Goal: Task Accomplishment & Management: Complete application form

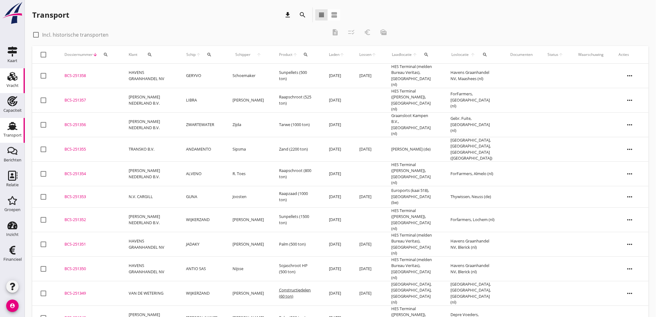
click at [16, 79] on icon "Vracht" at bounding box center [12, 76] width 10 height 10
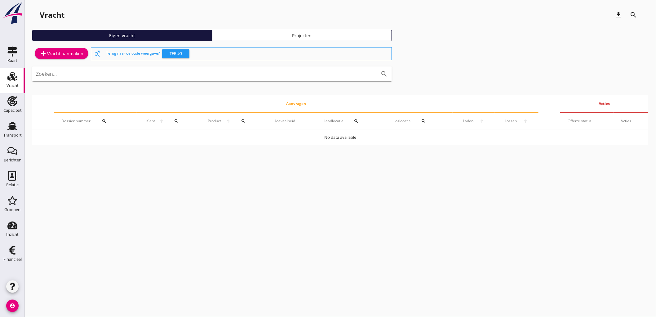
click at [69, 52] on div "add Vracht aanmaken" at bounding box center [62, 53] width 44 height 7
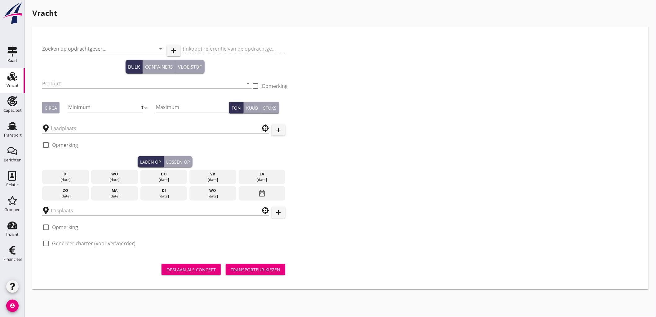
click at [63, 53] on input "Zoeken op opdrachtgever..." at bounding box center [94, 49] width 105 height 10
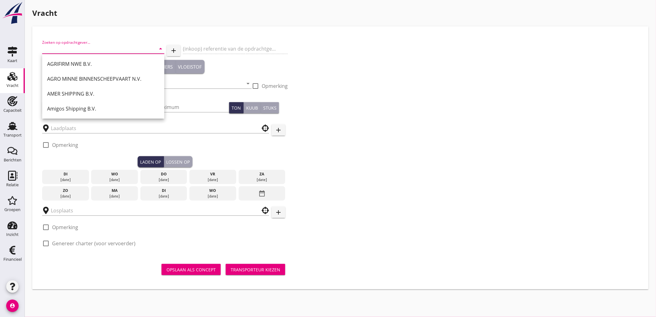
click at [114, 50] on input "Zoeken op opdrachtgever..." at bounding box center [94, 49] width 105 height 10
click at [10, 129] on icon "Transport" at bounding box center [12, 126] width 10 height 10
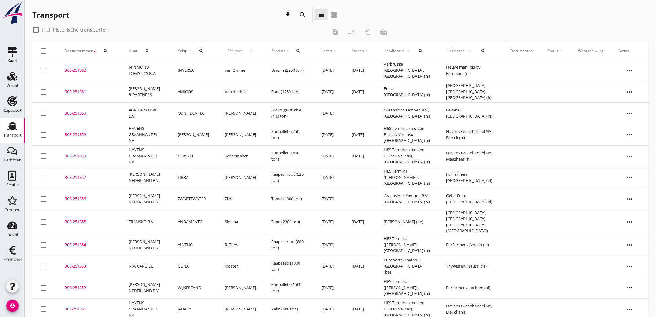
click at [186, 69] on td "INVERSA" at bounding box center [193, 70] width 47 height 21
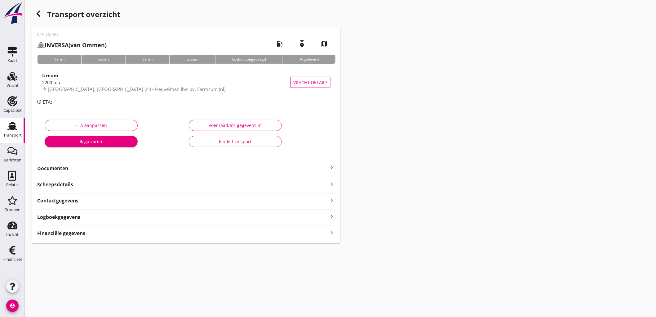
click at [66, 233] on strong "Financiële gegevens" at bounding box center [61, 232] width 48 height 7
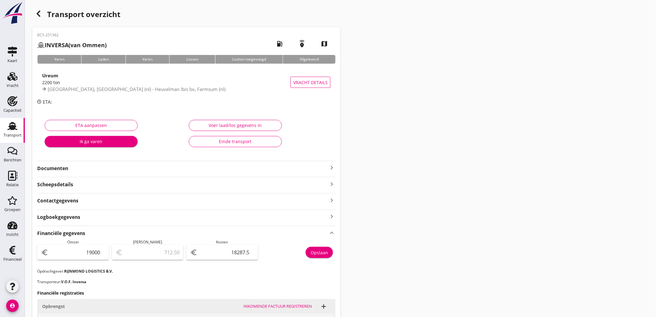
scroll to position [153, 0]
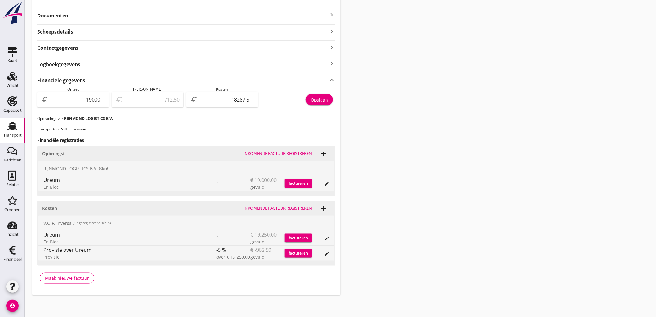
click at [8, 126] on use at bounding box center [12, 126] width 10 height 8
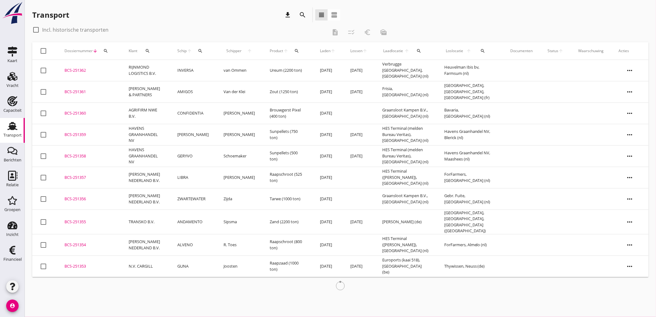
click at [196, 134] on td "[PERSON_NAME]" at bounding box center [193, 134] width 46 height 21
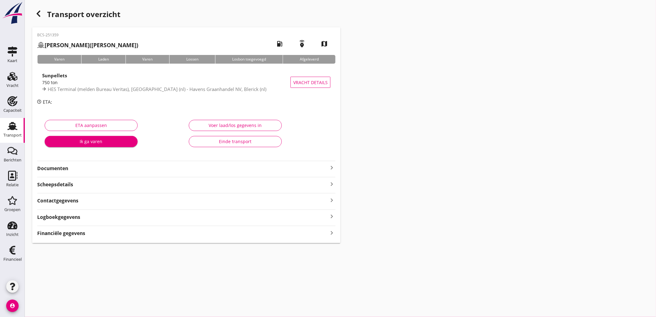
click at [76, 233] on strong "Financiële gegevens" at bounding box center [61, 232] width 48 height 7
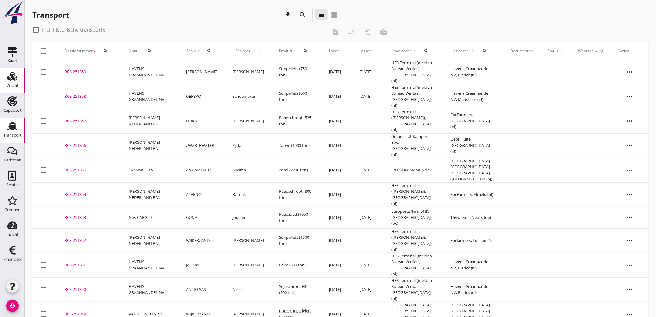
click at [7, 76] on div "Vracht" at bounding box center [12, 76] width 15 height 10
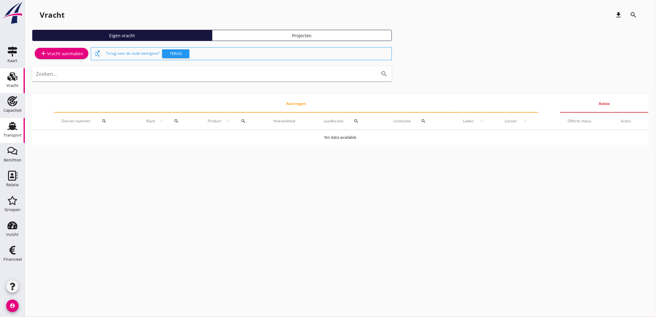
click at [17, 127] on icon "Transport" at bounding box center [12, 126] width 10 height 10
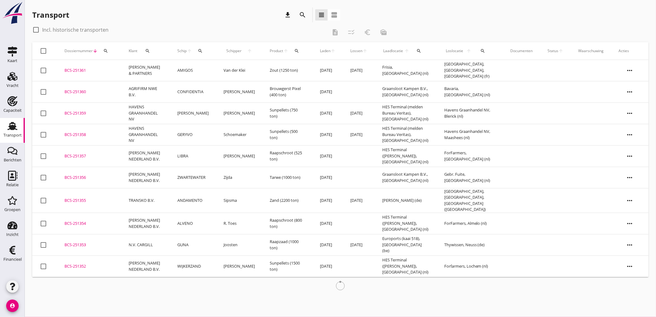
click at [137, 63] on td "[PERSON_NAME] & PARTNERS" at bounding box center [145, 70] width 49 height 21
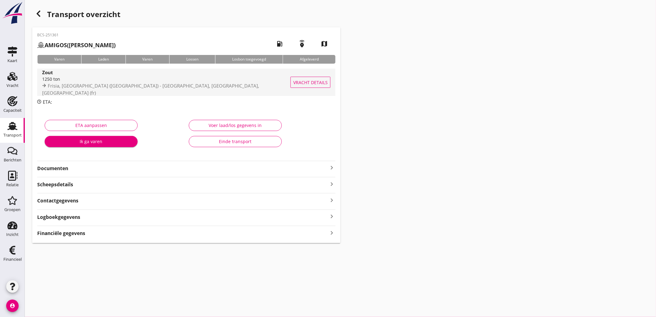
click at [131, 88] on span "Frisia, [GEOGRAPHIC_DATA] ([GEOGRAPHIC_DATA]) - [GEOGRAPHIC_DATA], [GEOGRAPHIC_…" at bounding box center [150, 88] width 217 height 13
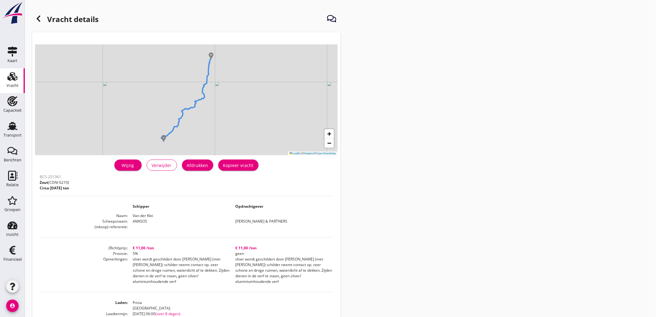
click at [36, 20] on icon at bounding box center [38, 18] width 7 height 7
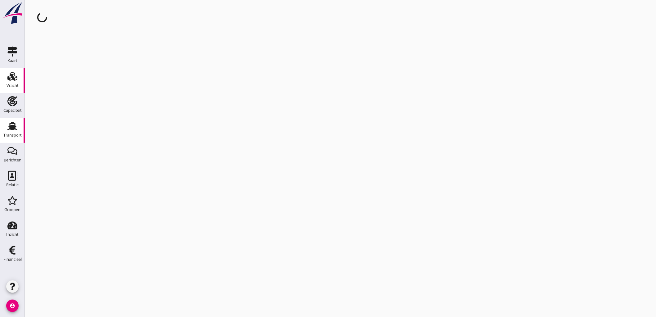
click at [18, 81] on div "Vracht" at bounding box center [13, 85] width 12 height 9
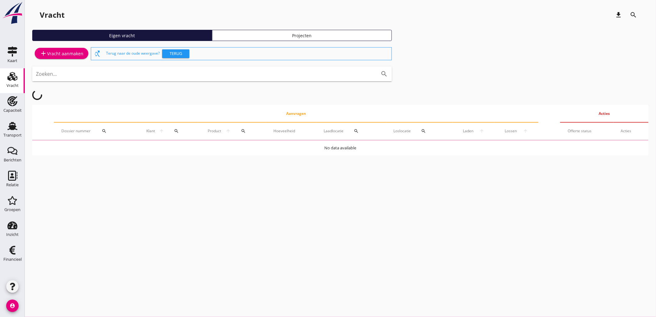
click at [75, 56] on div "add Vracht aanmaken" at bounding box center [62, 53] width 44 height 7
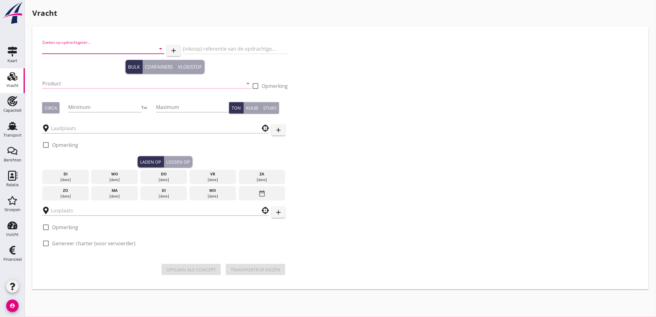
click at [78, 51] on input "Zoeken op opdrachtgever..." at bounding box center [94, 49] width 105 height 10
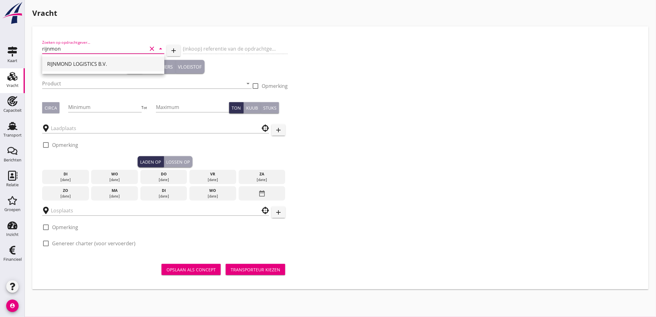
click at [66, 62] on div "RIJNMOND LOGISTICS B.V." at bounding box center [103, 63] width 112 height 7
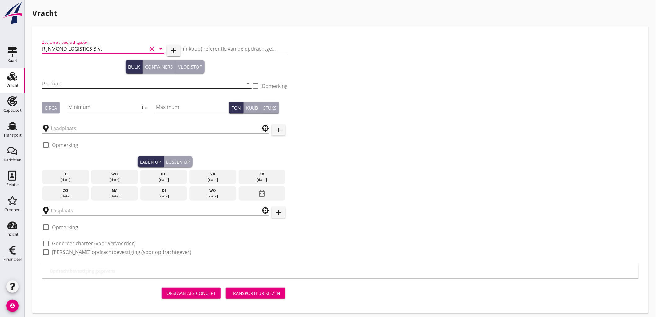
type input "RIJNMOND LOGISTICS B.V."
click at [64, 85] on input "Product" at bounding box center [142, 83] width 201 height 10
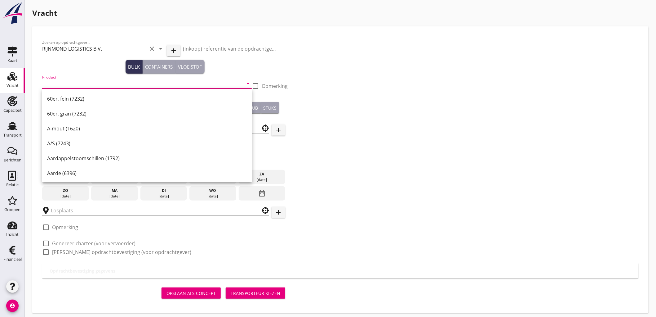
type input "e"
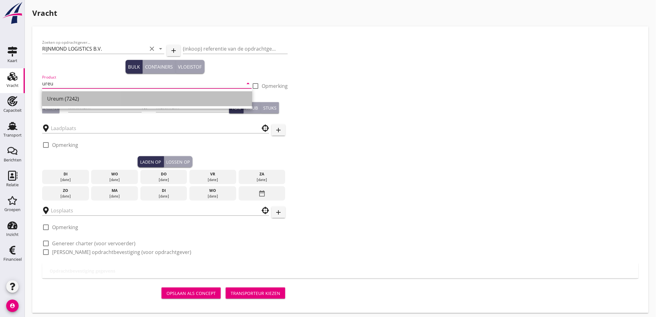
click at [71, 98] on div "Ureum (7242)" at bounding box center [147, 98] width 200 height 7
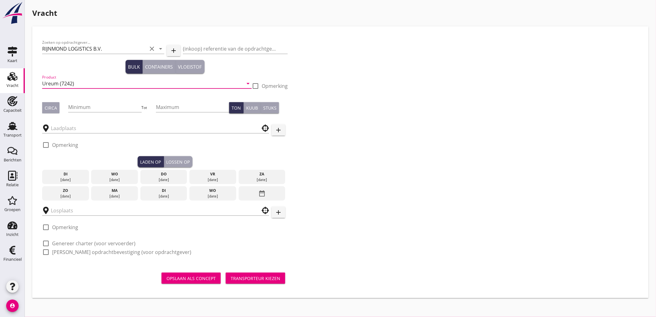
type input "Ureum (7242)"
click at [52, 110] on div "Circa" at bounding box center [51, 107] width 12 height 7
click at [86, 109] on input "Minimum" at bounding box center [104, 107] width 73 height 10
type input "2200"
click at [87, 134] on div at bounding box center [155, 127] width 227 height 19
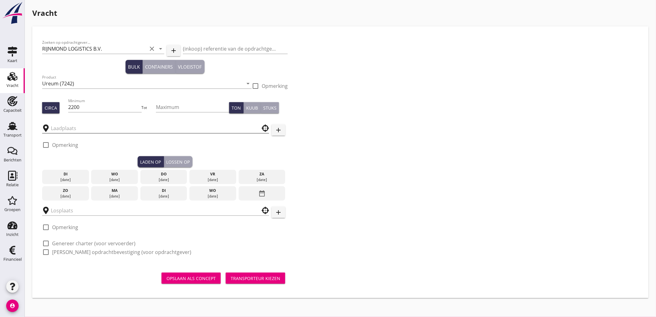
click at [91, 126] on input "text" at bounding box center [151, 128] width 201 height 10
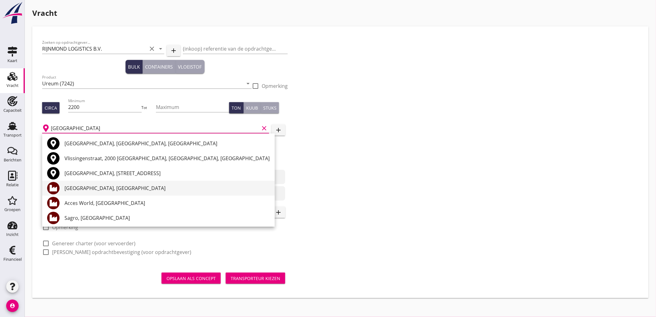
click at [141, 189] on div "[GEOGRAPHIC_DATA], [GEOGRAPHIC_DATA]" at bounding box center [166, 187] width 205 height 7
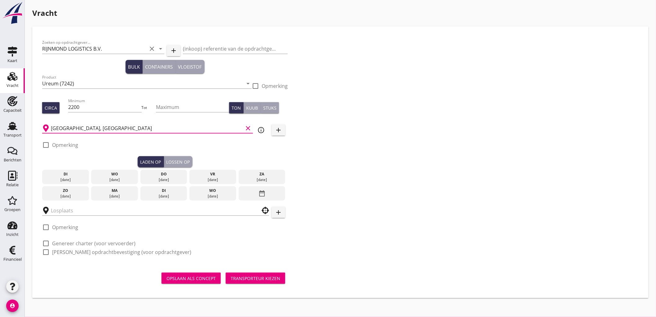
type input "[GEOGRAPHIC_DATA], [GEOGRAPHIC_DATA]"
click at [258, 126] on icon "info_outline" at bounding box center [260, 129] width 7 height 7
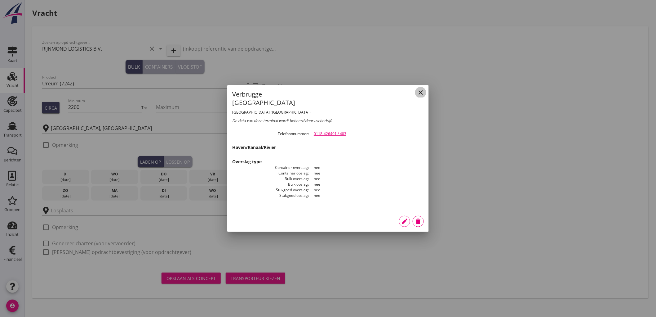
click at [421, 96] on icon "close" at bounding box center [420, 92] width 7 height 7
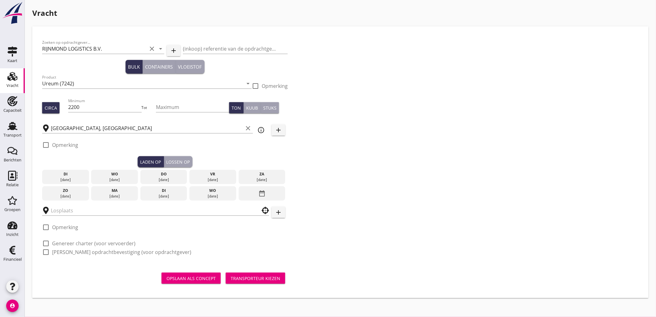
click at [199, 179] on div "[DATE]" at bounding box center [213, 180] width 44 height 6
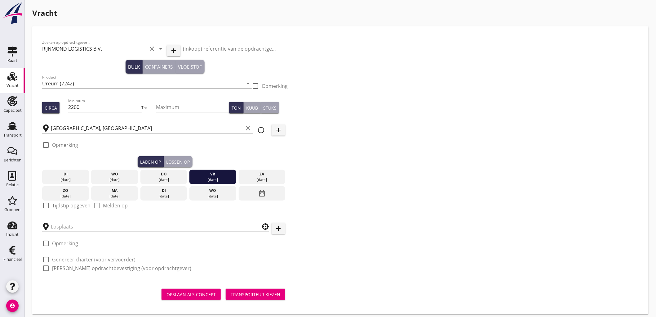
click at [75, 205] on label "Tijdstip opgeven" at bounding box center [71, 205] width 38 height 6
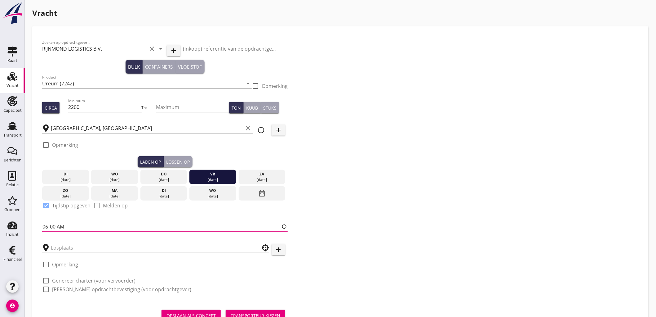
click at [45, 225] on input "06:00" at bounding box center [165, 226] width 246 height 10
click at [47, 227] on input "06:00" at bounding box center [165, 226] width 246 height 10
click at [69, 223] on input "06:00" at bounding box center [165, 226] width 246 height 10
click at [55, 204] on label "Tijdstip opgeven" at bounding box center [71, 205] width 38 height 6
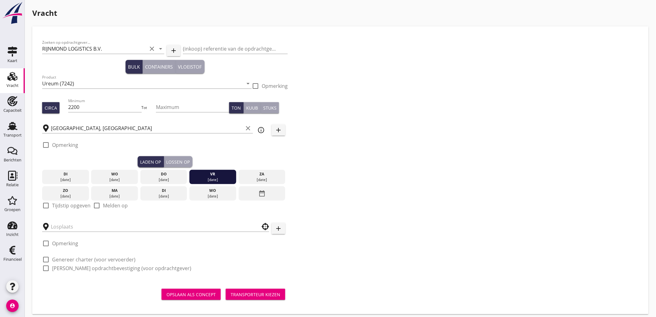
click at [55, 204] on label "Tijdstip opgeven" at bounding box center [71, 205] width 38 height 6
checkbox input "true"
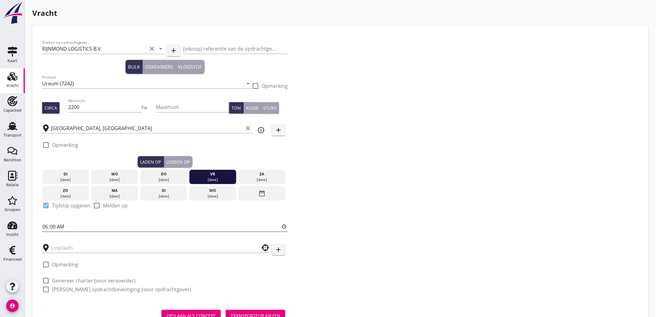
click at [45, 224] on input "06:00" at bounding box center [165, 226] width 246 height 10
type input "12:00"
click at [63, 246] on input "text" at bounding box center [151, 247] width 201 height 10
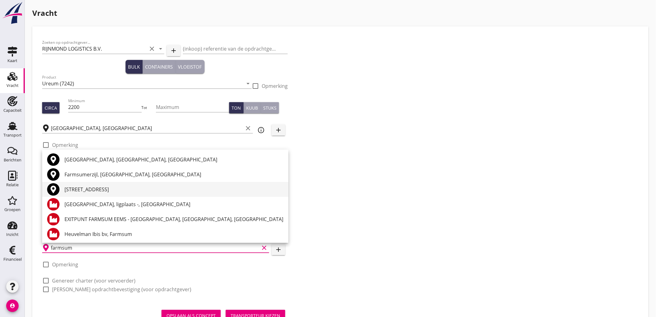
drag, startPoint x: 151, startPoint y: 162, endPoint x: 151, endPoint y: 194, distance: 31.9
click at [152, 182] on div "[GEOGRAPHIC_DATA], [GEOGRAPHIC_DATA], [GEOGRAPHIC_DATA] Farmsumerzijl, 9936 GB …" at bounding box center [165, 300] width 246 height 303
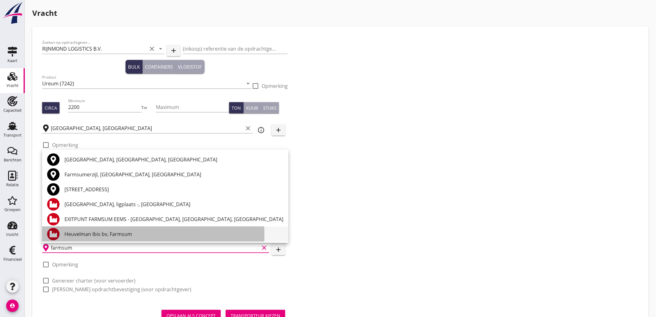
click at [140, 236] on div "Heuvelman Ibis bv, Farmsum" at bounding box center [173, 233] width 219 height 7
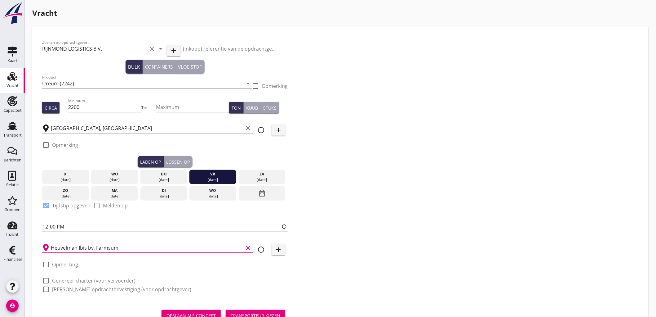
type input "Heuvelman Ibis bv, Farmsum"
click at [259, 249] on icon "info_outline" at bounding box center [260, 249] width 7 height 7
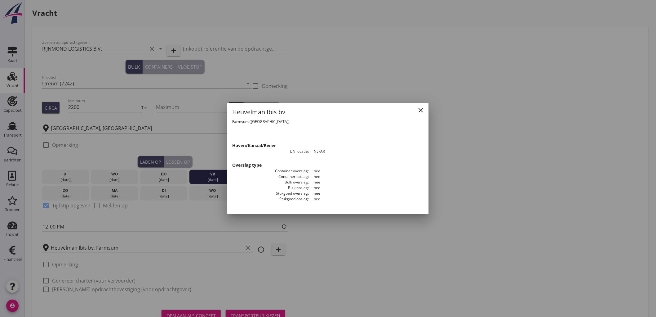
click at [219, 253] on div at bounding box center [328, 158] width 656 height 317
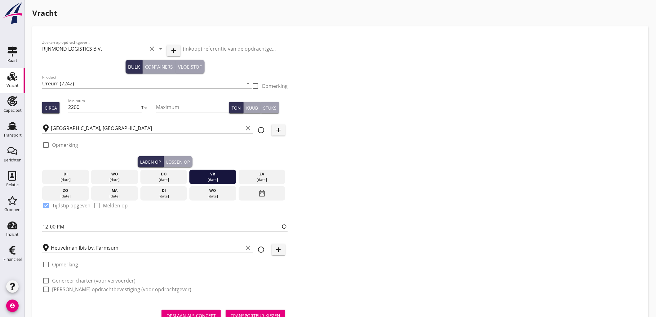
click at [60, 281] on label "Genereer charter (voor vervoerder)" at bounding box center [93, 280] width 83 height 6
checkbox input "true"
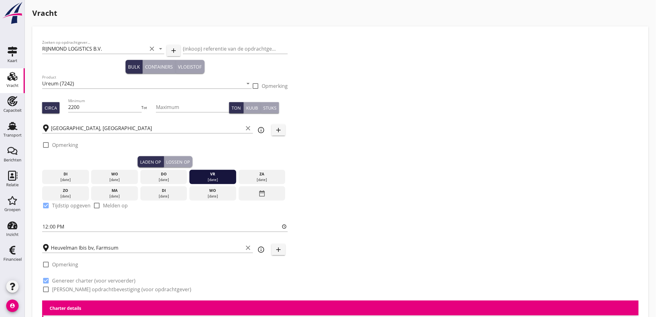
click at [60, 290] on label "[PERSON_NAME] opdrachtbevestiging (voor opdrachtgever)" at bounding box center [121, 289] width 139 height 6
checkbox input "true"
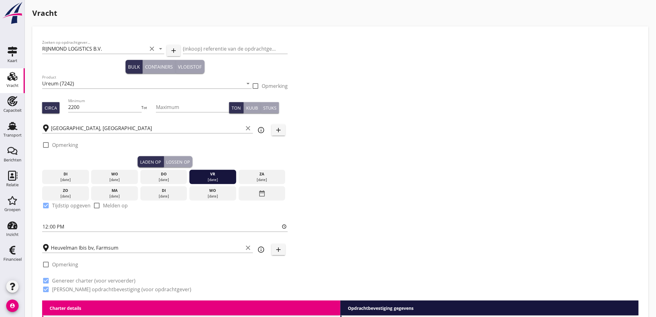
click at [175, 162] on div "Lossen op" at bounding box center [178, 161] width 24 height 7
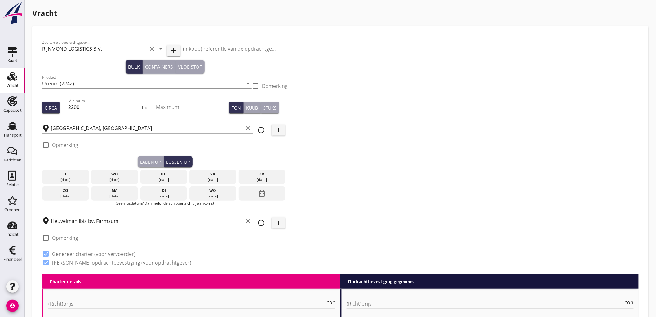
click at [152, 193] on div "[DATE]" at bounding box center [164, 196] width 44 height 6
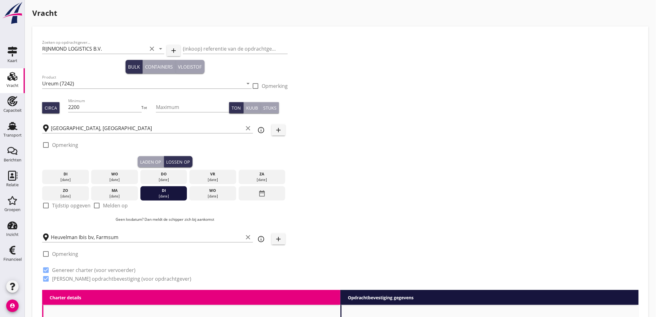
click at [70, 203] on label "Tijdstip opgeven" at bounding box center [71, 205] width 38 height 6
checkbox input "true"
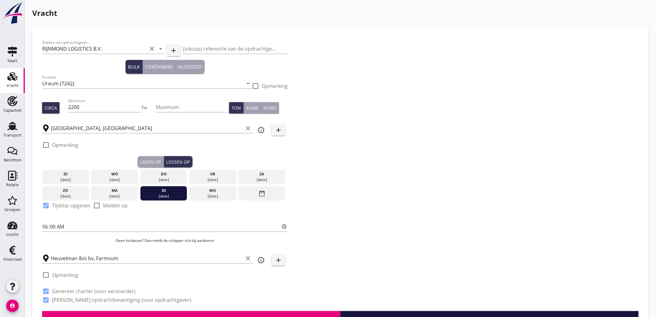
click at [42, 225] on div "Zoeken op opdrachtgever... RIJNMOND LOGISTICS B.V. clear arrow_drop_down add (i…" at bounding box center [165, 173] width 250 height 274
click at [48, 224] on input "06:00" at bounding box center [165, 226] width 246 height 10
type input "12:00"
click at [367, 256] on div "Zoeken op opdrachtgever... RIJNMOND LOGISTICS B.V. clear arrow_drop_down add (i…" at bounding box center [340, 173] width 601 height 274
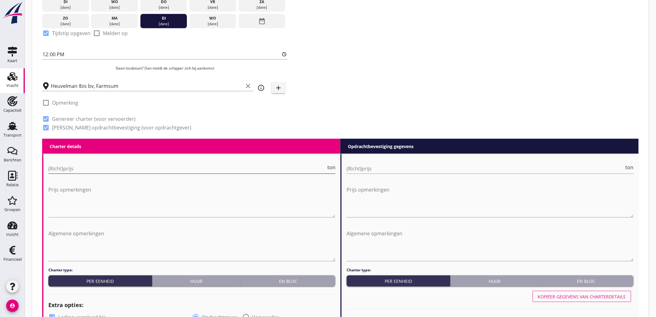
click at [96, 172] on input "(Richt)prijs" at bounding box center [187, 168] width 278 height 10
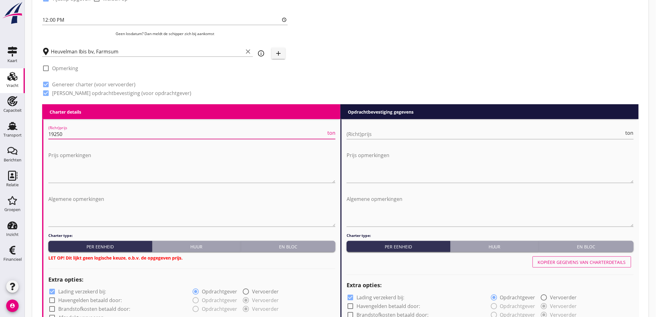
type input "19250"
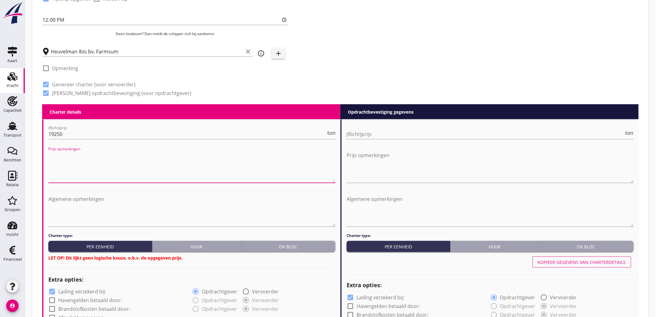
click at [357, 128] on div "(Richt)prijs ton" at bounding box center [490, 135] width 287 height 20
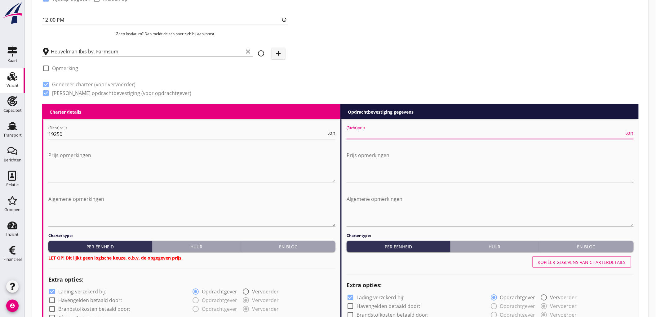
click at [357, 131] on input "(Richt)prijs" at bounding box center [486, 134] width 278 height 10
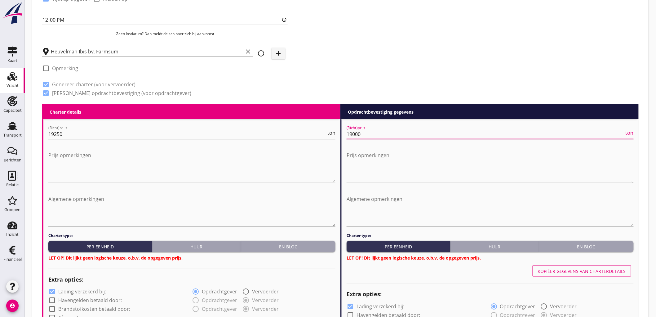
type input "19000"
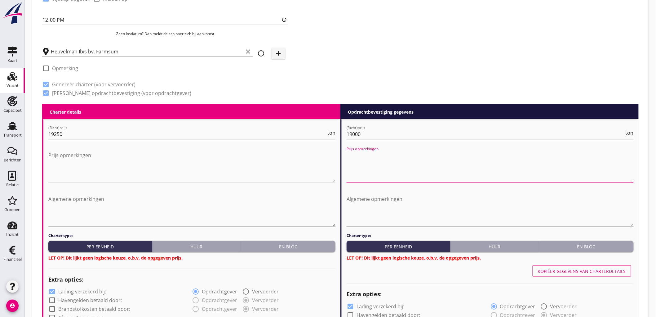
scroll to position [379, 0]
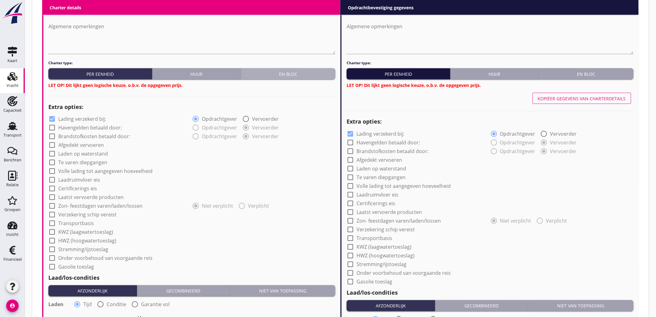
click at [304, 74] on div "En bloc" at bounding box center [288, 74] width 90 height 7
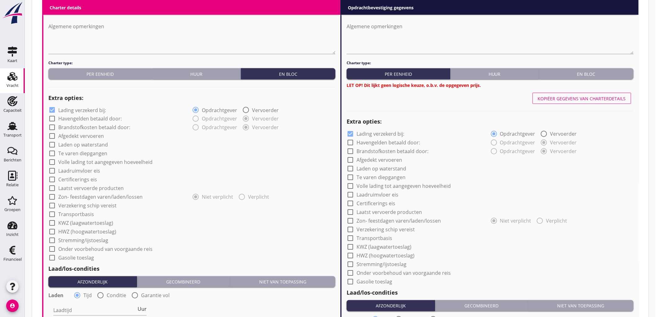
click at [554, 80] on div "Charter type: Per eenheid Huur En bloc LET OP! Dit lijkt geen logische keuze, o…" at bounding box center [490, 74] width 287 height 28
click at [566, 75] on div "En bloc" at bounding box center [587, 74] width 90 height 7
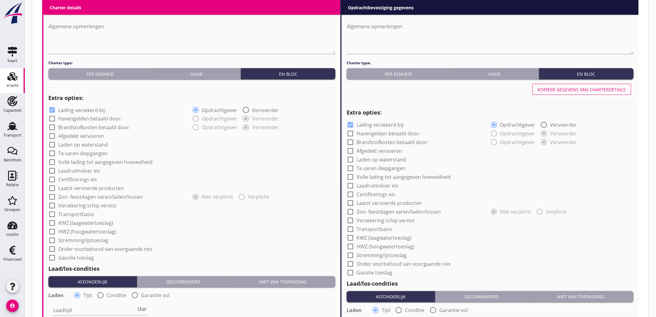
click at [79, 110] on label "Lading verzekerd bij:" at bounding box center [82, 110] width 48 height 6
checkbox input "false"
click at [84, 138] on label "Afgedekt vervoeren" at bounding box center [81, 136] width 46 height 6
checkbox input "true"
click at [85, 171] on label "Laadruimvloer eis" at bounding box center [79, 171] width 42 height 6
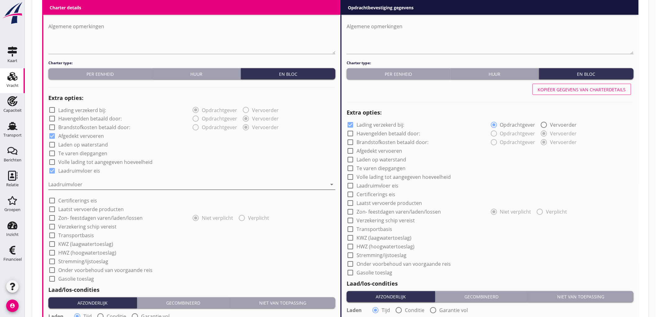
click at [79, 184] on div at bounding box center [187, 184] width 278 height 10
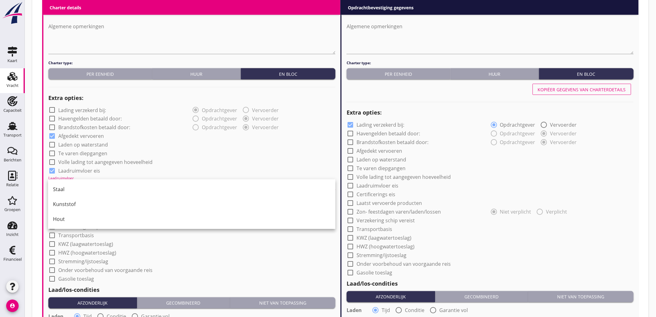
click at [85, 171] on label "Laadruimvloer eis" at bounding box center [79, 171] width 42 height 6
checkbox input "false"
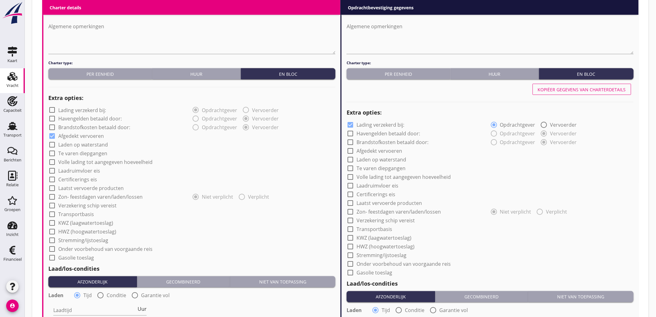
click at [86, 186] on label "Laatst vervoerde producten" at bounding box center [90, 188] width 65 height 6
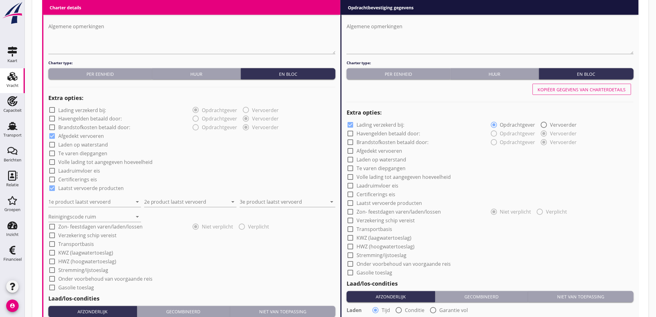
checkbox input "true"
click at [77, 200] on input "1e product laatst vervoerd" at bounding box center [90, 202] width 84 height 10
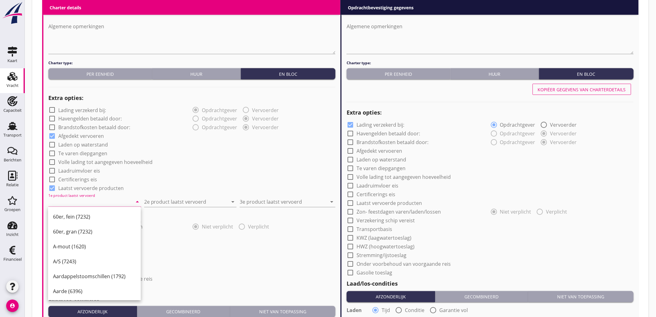
click at [74, 200] on input "1e product laatst vervoerd" at bounding box center [90, 202] width 84 height 10
click at [84, 289] on div "Tarwe (110)" at bounding box center [98, 290] width 91 height 7
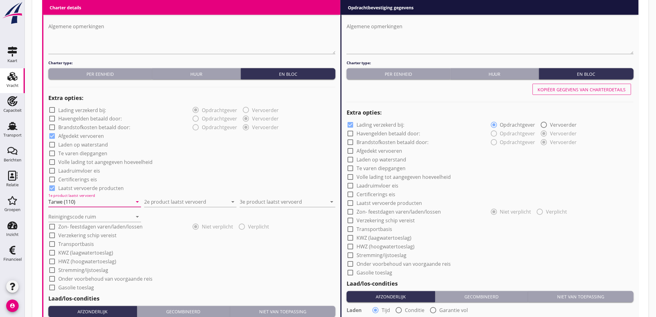
type input "Tarwe (110)"
click at [167, 208] on div "Reinigingscode ruim arrow_drop_down" at bounding box center [191, 214] width 287 height 15
click at [170, 203] on input "2e product laatst vervoerd" at bounding box center [186, 202] width 84 height 10
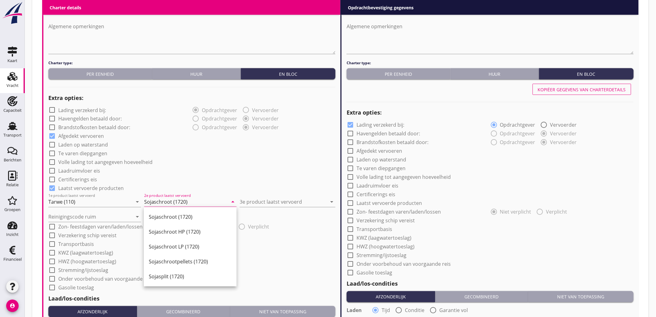
type input "Sojaschroot (1720)"
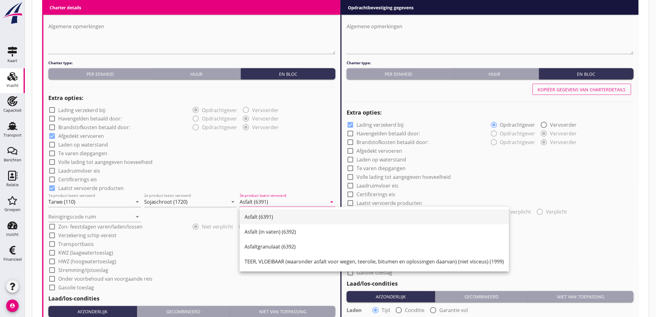
type input "Asfalt (6391)"
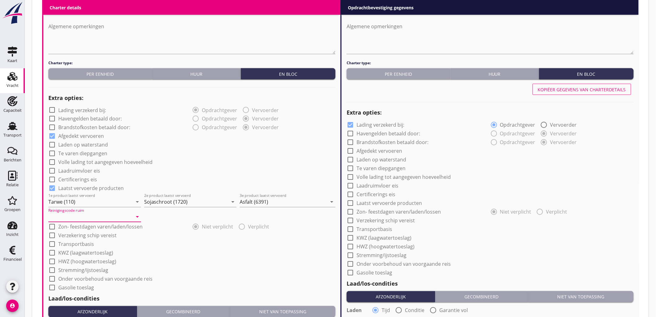
type input "b"
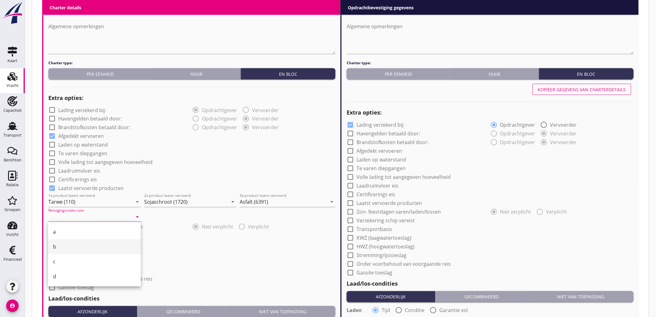
type input "b"
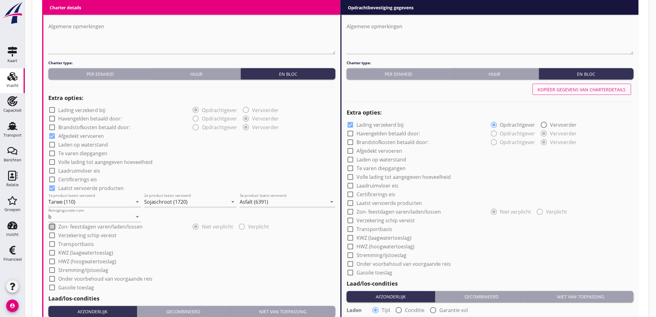
scroll to position [482, 0]
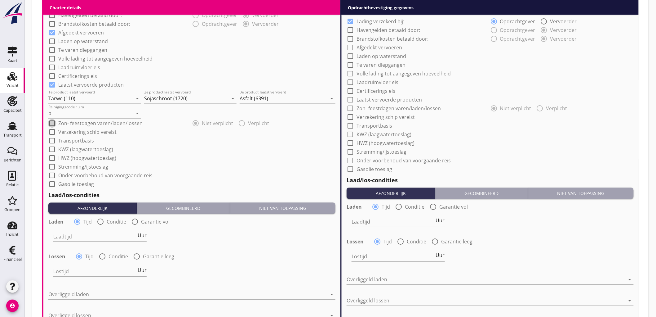
click at [79, 235] on input "Laadtijd" at bounding box center [94, 237] width 83 height 10
type input "24"
click at [88, 270] on input "Lostijd" at bounding box center [94, 271] width 83 height 10
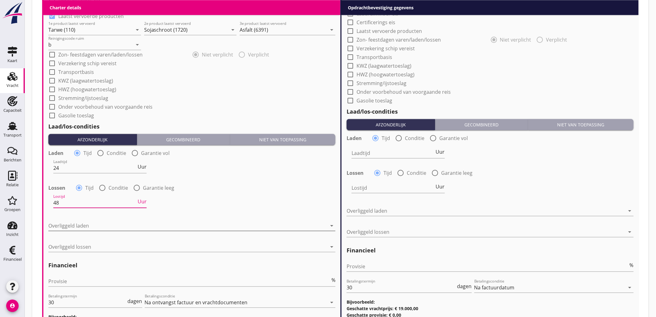
type input "48"
click at [85, 225] on div at bounding box center [187, 225] width 278 height 10
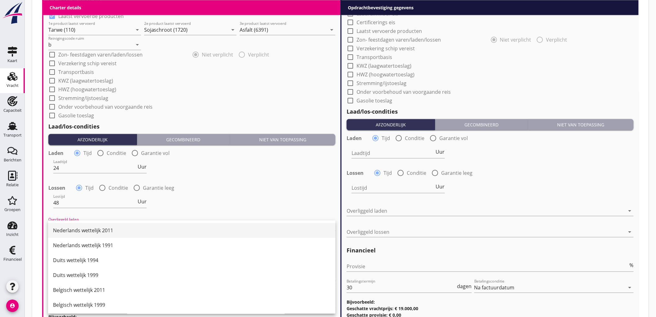
click at [84, 226] on div "Nederlands wettelijk 2011" at bounding box center [191, 229] width 277 height 7
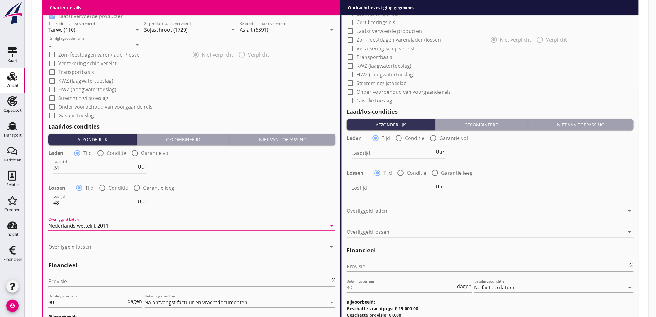
click at [81, 251] on div "Overliggeld lossen arrow_drop_down" at bounding box center [191, 250] width 287 height 16
click at [82, 250] on div at bounding box center [187, 247] width 278 height 10
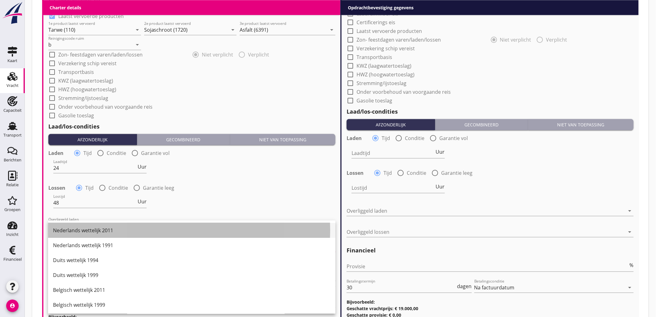
click at [94, 233] on div "Nederlands wettelijk 2011" at bounding box center [191, 229] width 277 height 7
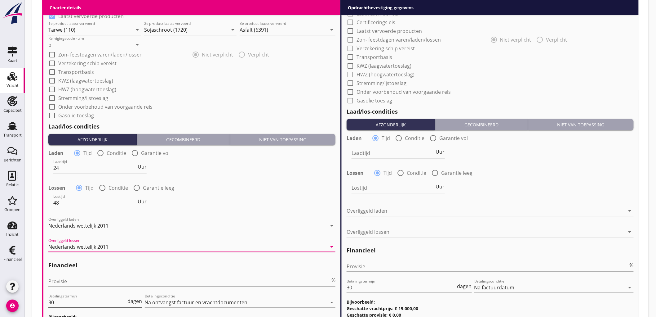
scroll to position [585, 0]
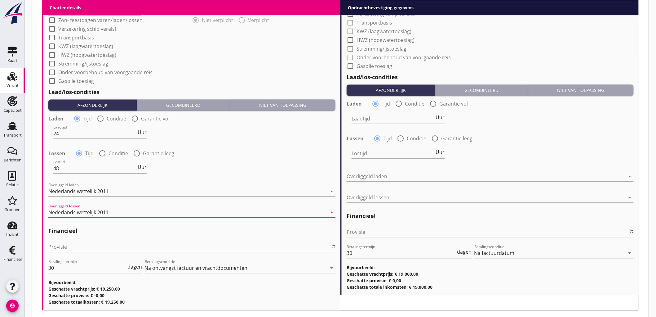
click at [80, 253] on div "Provisie %" at bounding box center [191, 250] width 287 height 16
click at [83, 247] on input "Provisie" at bounding box center [189, 247] width 282 height 10
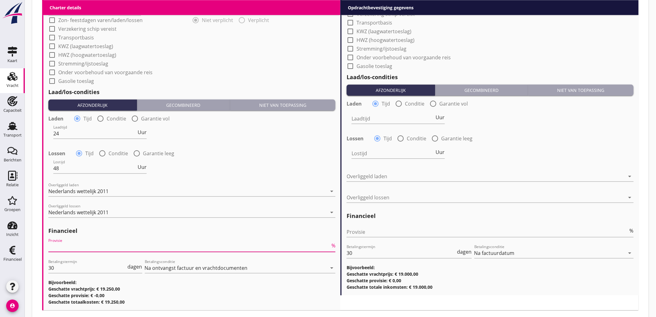
type input "6"
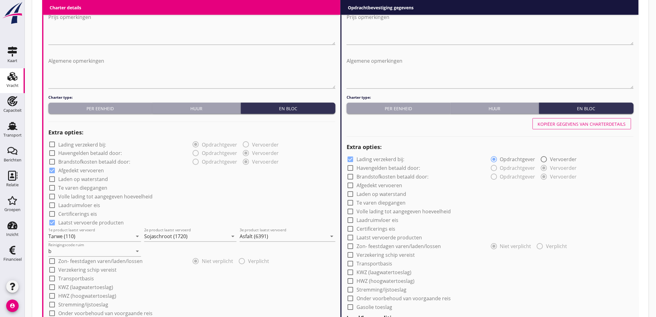
type input "5"
click at [145, 103] on button "Per eenheid" at bounding box center [100, 108] width 104 height 11
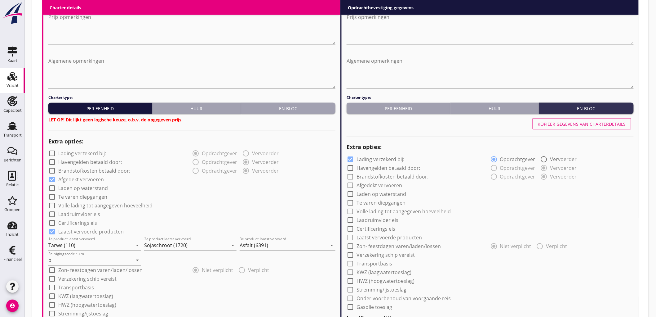
scroll to position [310, 0]
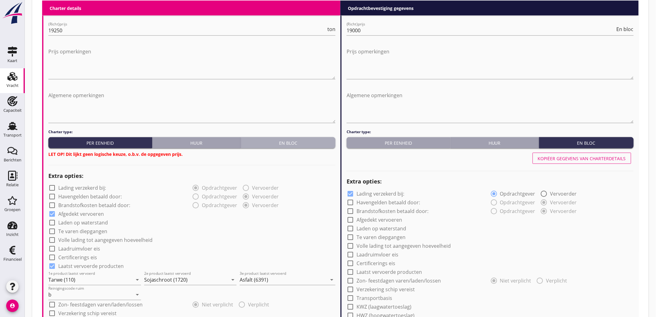
click at [323, 147] on button "En bloc" at bounding box center [288, 142] width 95 height 11
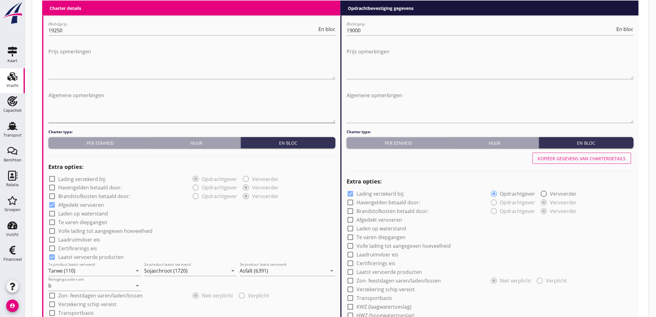
click at [173, 103] on textarea "Algemene opmerkingen" at bounding box center [191, 106] width 287 height 33
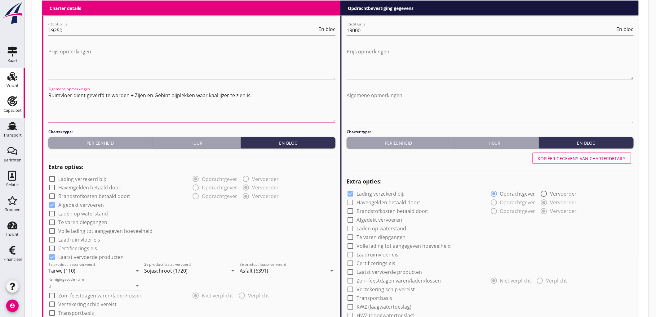
drag, startPoint x: 261, startPoint y: 99, endPoint x: 11, endPoint y: 96, distance: 249.9
click at [10, 98] on div "Kaart Kaart Vracht Vracht Capaciteit Capaciteit Transport Transport Berichten B…" at bounding box center [328, 158] width 656 height 937
type textarea "Ruimvloer dient geverfd te worden + Zijen en Gebint bijplekken waar kaal ijzer …"
click at [373, 103] on textarea "Algemene opmerkingen" at bounding box center [490, 106] width 287 height 33
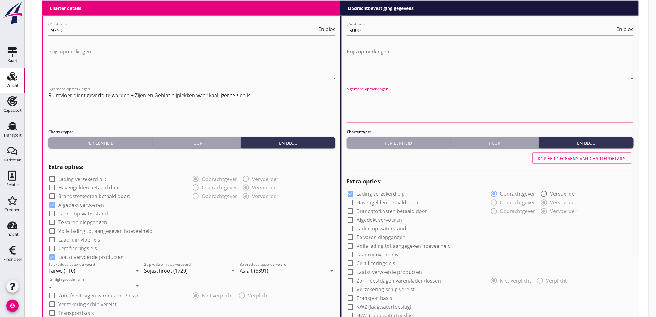
paste textarea "Ruimvloer dient geverfd te worden + Zijen en Gebint bijplekken waar kaal ijzer …"
type textarea "Ruimvloer dient geverfd te worden + Zijen en Gebint bijplekken waar kaal ijzer …"
click at [306, 102] on textarea "Ruimvloer dient geverfd te worden + Zijen en Gebint bijplekken waar kaal ijzer …" at bounding box center [191, 106] width 287 height 33
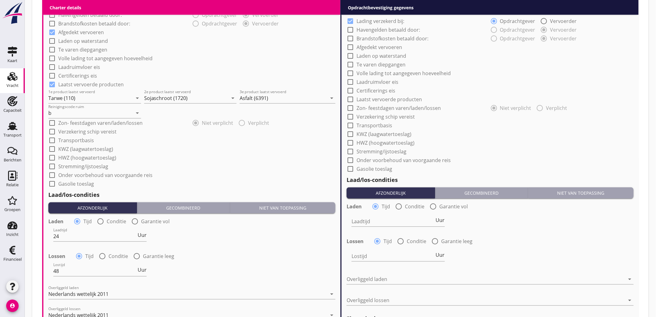
scroll to position [448, 0]
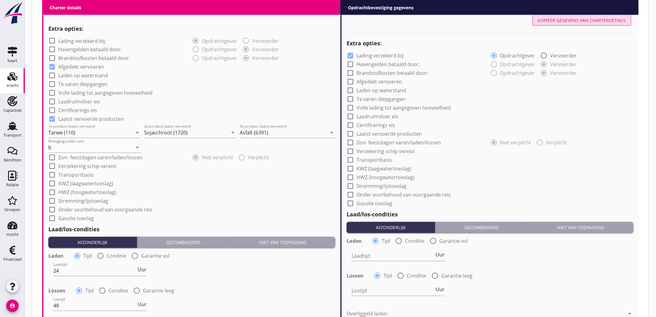
click at [598, 17] on div "Kopiëer gegevens van charterdetails" at bounding box center [582, 20] width 88 height 7
checkbox input "false"
checkbox input "true"
type input "24"
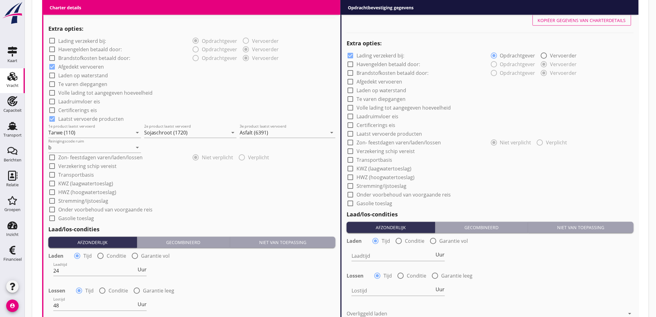
type input "48"
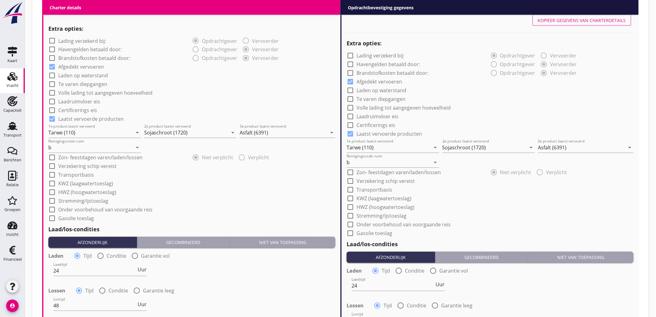
scroll to position [635, 0]
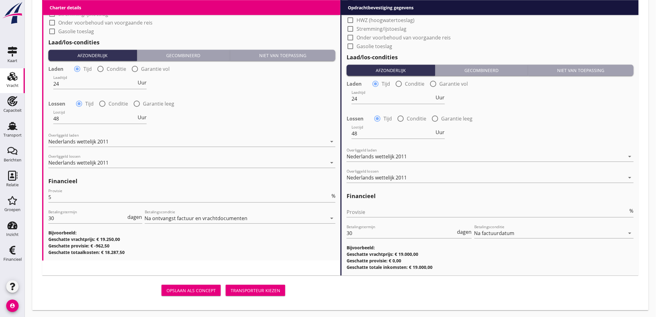
click at [276, 287] on div "Transporteur kiezen" at bounding box center [256, 290] width 50 height 7
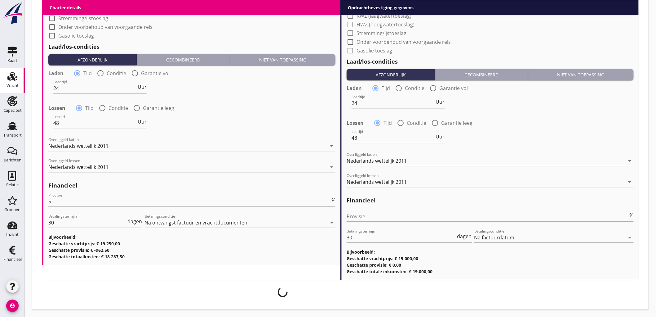
scroll to position [630, 0]
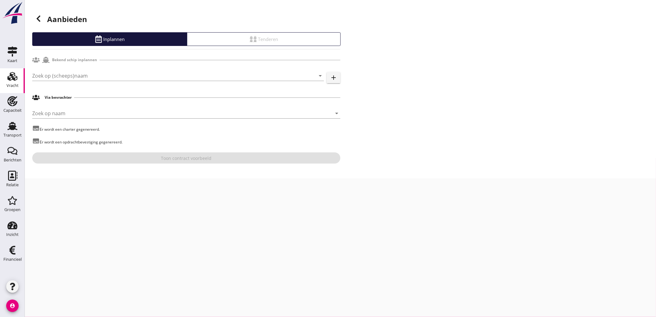
click at [37, 18] on use at bounding box center [39, 19] width 4 height 6
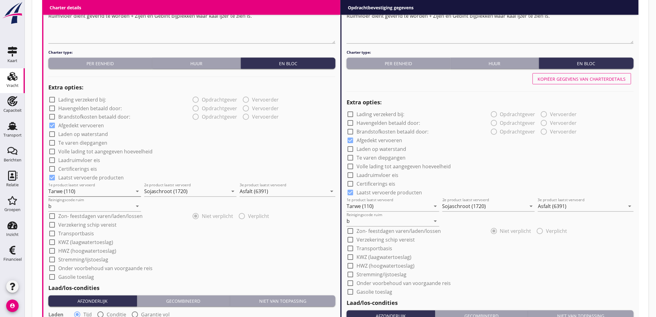
scroll to position [516, 0]
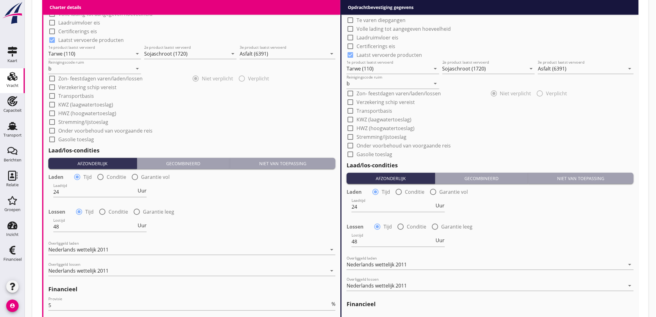
click at [103, 130] on label "Onder voorbehoud van voorgaande reis" at bounding box center [105, 130] width 94 height 6
checkbox input "true"
click at [363, 148] on div "check_box_outline_blank Onder voorbehoud van voorgaande reis" at bounding box center [399, 145] width 104 height 7
click at [364, 146] on label "Onder voorbehoud van voorgaande reis" at bounding box center [404, 145] width 94 height 6
checkbox input "true"
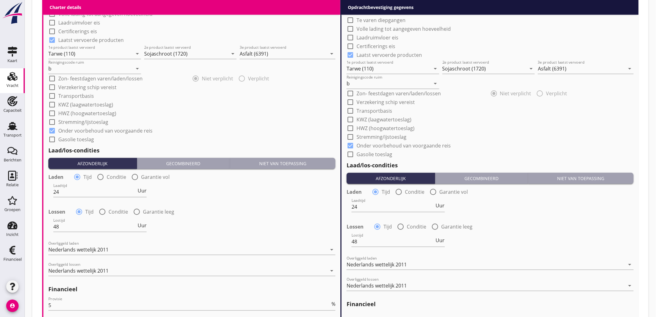
scroll to position [624, 0]
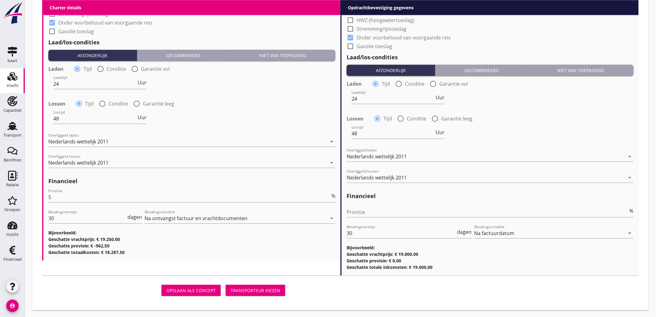
click at [250, 285] on button "Transporteur kiezen" at bounding box center [256, 289] width 60 height 11
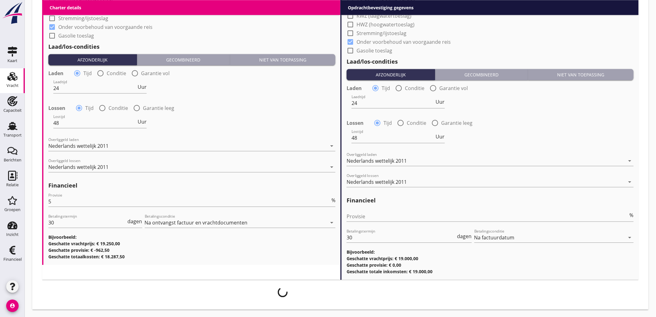
scroll to position [619, 0]
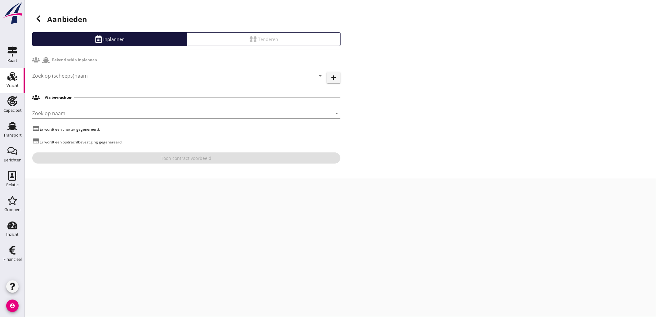
click at [130, 78] on input "Zoek op (scheeps)naam" at bounding box center [169, 76] width 274 height 10
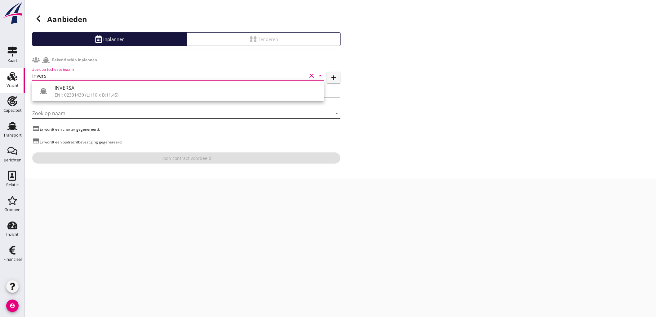
drag, startPoint x: 97, startPoint y: 93, endPoint x: 110, endPoint y: 113, distance: 23.9
click at [97, 90] on div "INVERSA" at bounding box center [187, 87] width 264 height 7
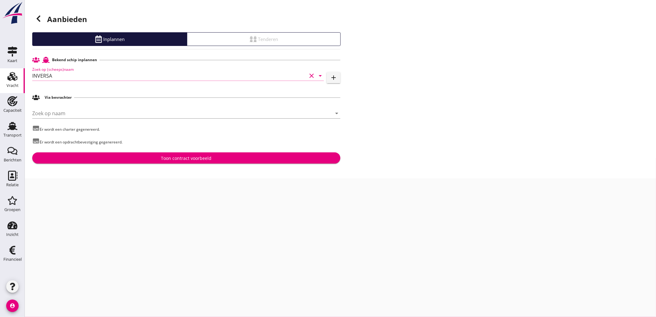
type input "INVERSA"
click at [157, 150] on div "Bekend schip inplannen Zoek op (scheeps)naam INVERSA clear arrow_drop_down add …" at bounding box center [186, 108] width 308 height 109
click at [161, 154] on button "Toon contract voorbeeld" at bounding box center [186, 157] width 308 height 11
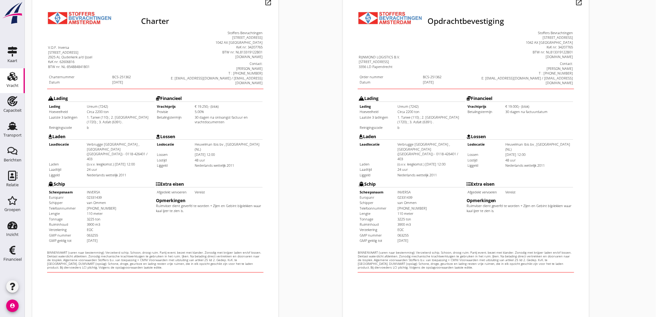
scroll to position [142, 0]
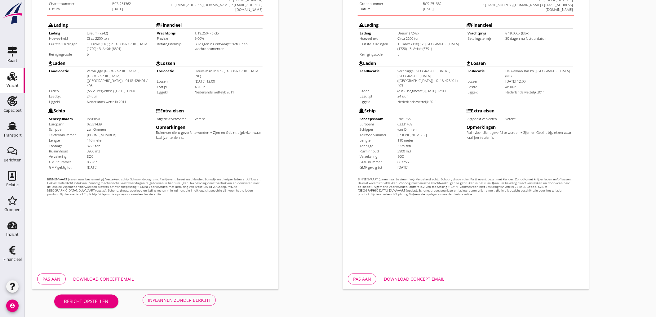
click at [183, 301] on div "Inplannen zonder bericht" at bounding box center [179, 299] width 63 height 7
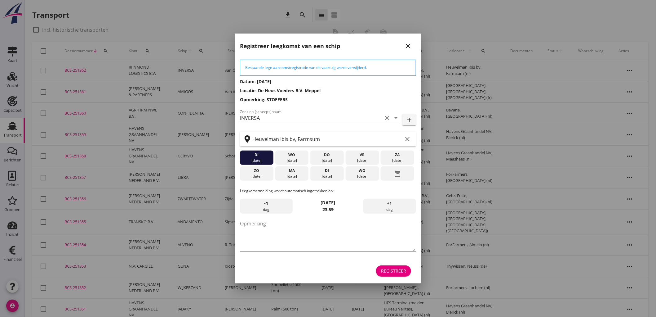
click at [282, 229] on textarea "Opmerking" at bounding box center [328, 234] width 176 height 33
type textarea "STOFFERS"
click at [397, 271] on div "Registreer" at bounding box center [393, 270] width 25 height 7
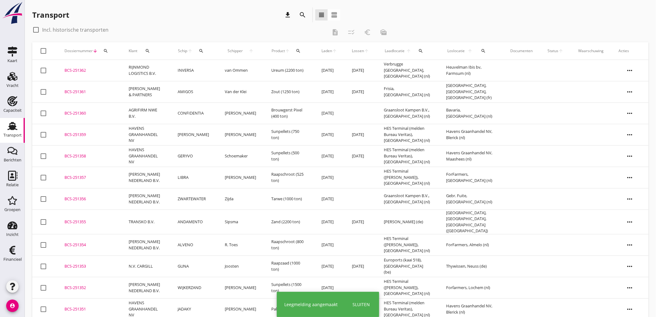
click at [157, 67] on td "RIJNMOND LOGISTICS B.V." at bounding box center [145, 70] width 49 height 21
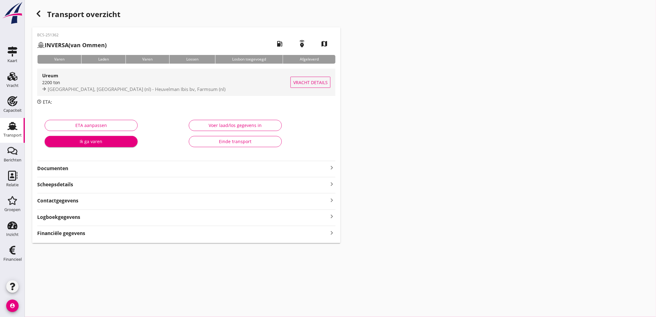
click at [218, 86] on div "[GEOGRAPHIC_DATA], [GEOGRAPHIC_DATA] (nl) - Heuvelman Ibis bv, Farmsum (nl)" at bounding box center [166, 89] width 248 height 7
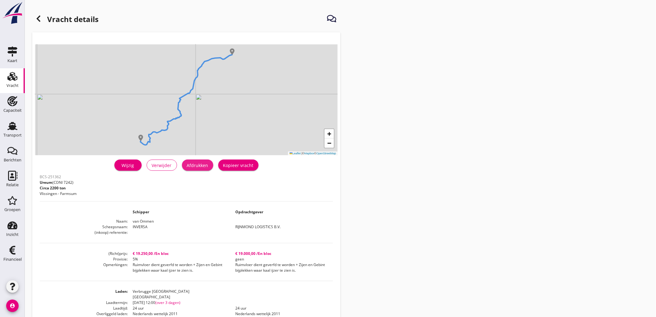
click at [207, 161] on button "Afdrukken" at bounding box center [197, 164] width 31 height 11
click at [41, 22] on icon at bounding box center [38, 18] width 7 height 7
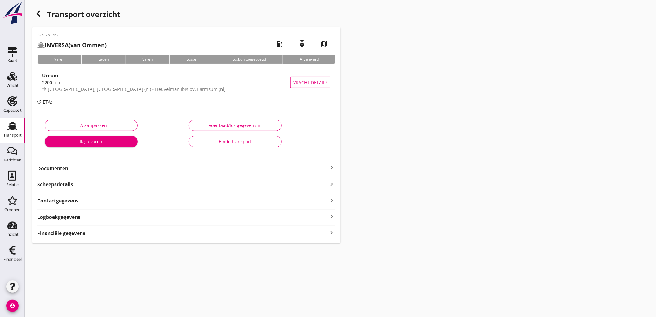
click at [110, 170] on strong "Documenten" at bounding box center [182, 168] width 291 height 7
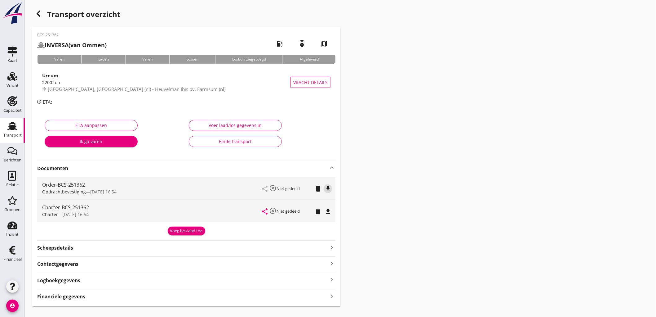
click at [330, 188] on icon "file_download" at bounding box center [327, 188] width 7 height 7
click at [335, 217] on div "Charter-BCS-251362 Charter — [DATE] 16:54 share highlight_off Niet gedeeld dele…" at bounding box center [186, 210] width 298 height 22
click at [331, 212] on icon "file_download" at bounding box center [327, 210] width 7 height 7
click at [91, 298] on div "Financiële gegevens keyboard_arrow_right" at bounding box center [186, 295] width 298 height 8
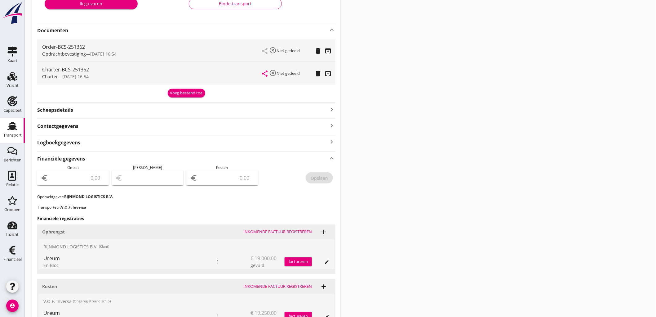
scroll to position [206, 0]
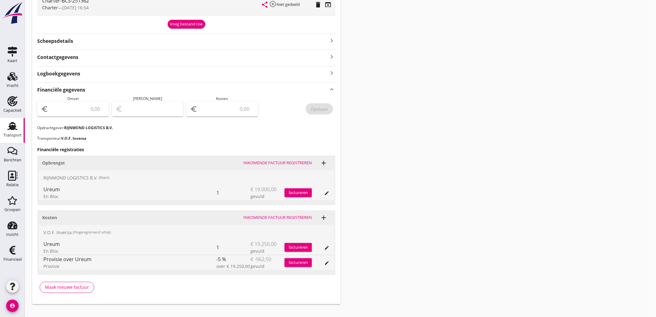
click at [81, 115] on div "euro" at bounding box center [73, 108] width 72 height 15
type input "19000"
type input "18999.00"
type input "1"
type input "18982.00"
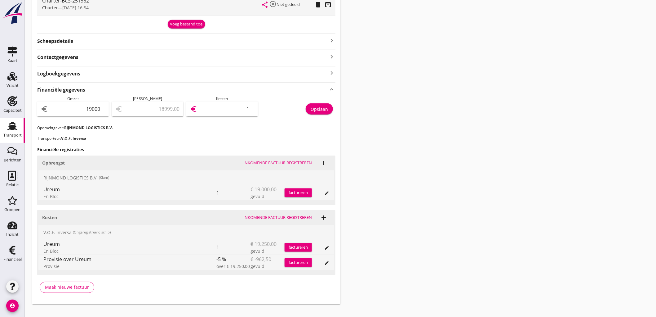
type input "18"
type input "18818.00"
type input "182"
type input "17172.00"
type input "1828"
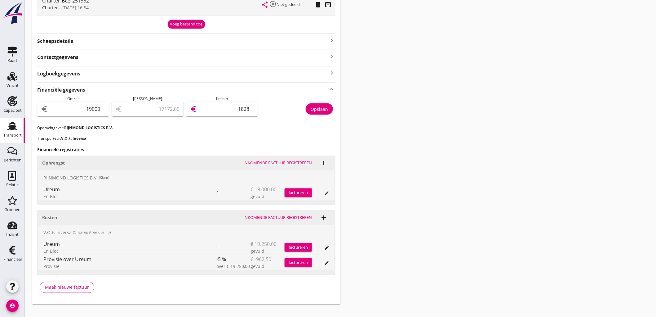
type input "713.00"
type input "18287"
type input "712.50"
type input "18287.50"
click at [309, 100] on div "Opslaan" at bounding box center [298, 110] width 75 height 29
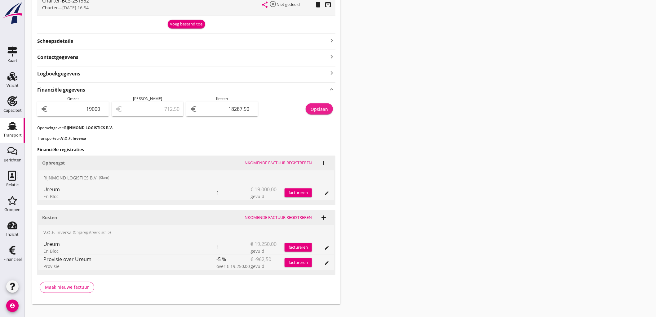
click at [312, 104] on button "Opslaan" at bounding box center [319, 108] width 27 height 11
click at [7, 133] on div "Transport" at bounding box center [12, 135] width 18 height 4
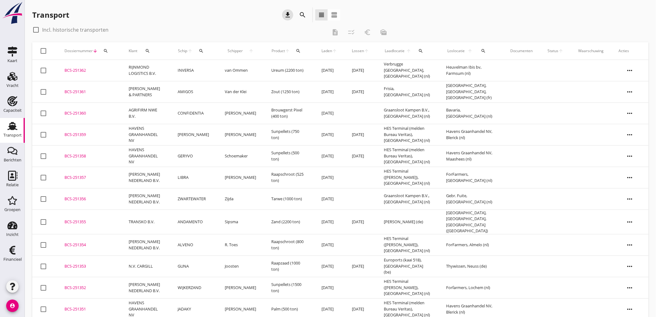
drag, startPoint x: 290, startPoint y: 14, endPoint x: 267, endPoint y: 25, distance: 26.3
click at [290, 13] on icon "download" at bounding box center [287, 14] width 7 height 7
click at [199, 90] on td "AMIGOS" at bounding box center [193, 91] width 47 height 21
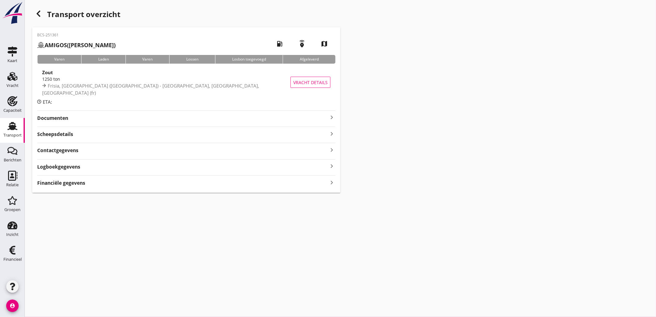
click at [58, 187] on div "BCS-251361 AMIGOS ([PERSON_NAME]) local_gas_station emergency_share map Varen L…" at bounding box center [186, 109] width 308 height 165
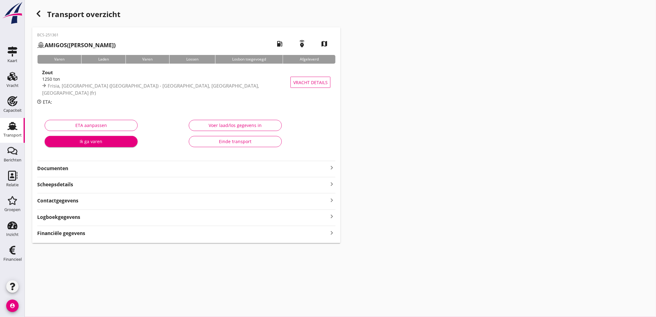
click at [64, 227] on div "Financiële gegevens keyboard_arrow_right" at bounding box center [186, 230] width 298 height 11
click at [64, 233] on strong "Financiële gegevens" at bounding box center [61, 232] width 48 height 7
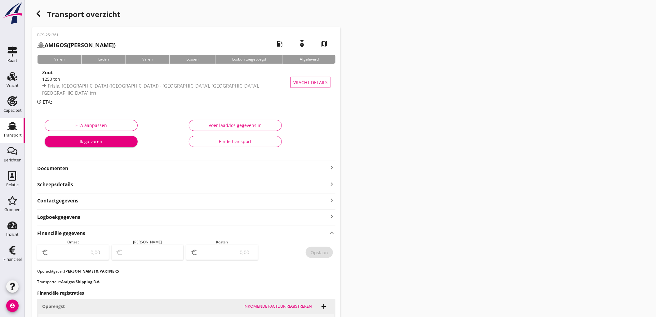
scroll to position [138, 0]
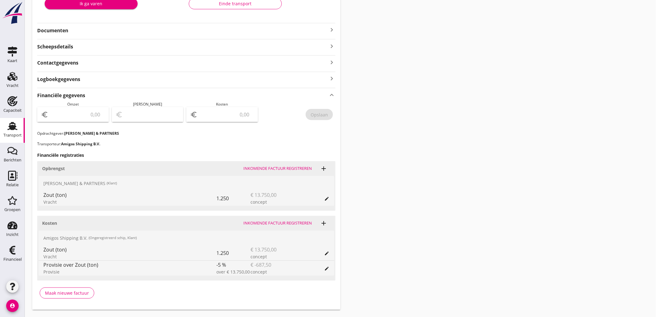
click at [85, 109] on div "euro" at bounding box center [73, 114] width 72 height 15
type input "13750"
type input "13749.00"
type input "1"
type input "13737.00"
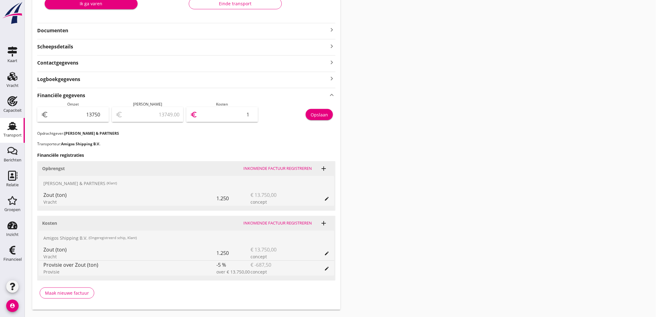
type input "13"
type input "13620.00"
type input "130"
type input "12444.00"
type input "1306"
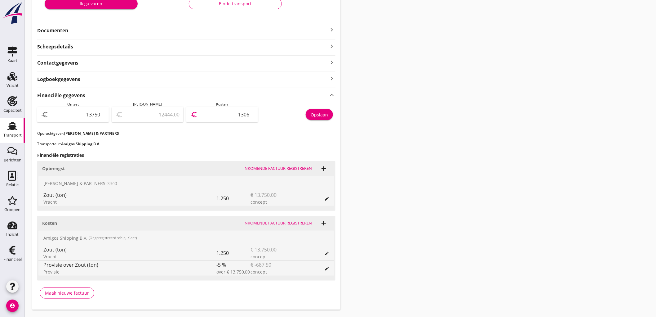
type input "688.00"
type input "13062"
type input "687.50"
type input "13062.5"
type input "688.00"
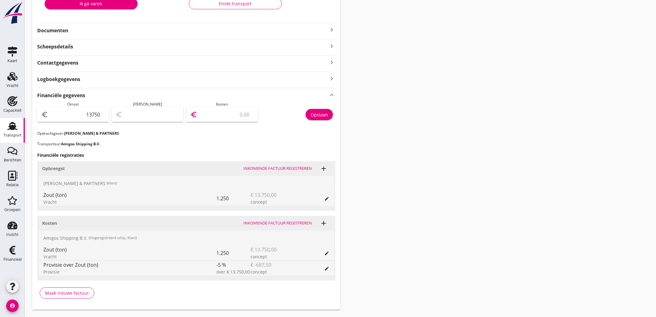
type input "13062"
type input "-116875.00"
type input "130625"
type input "688.00"
type input "13062"
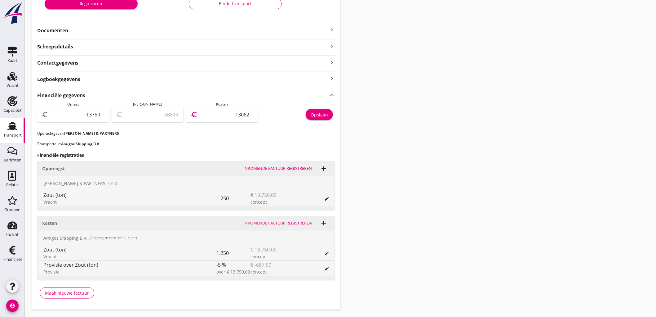
type input "12444.00"
type input "1306"
type input "13620.00"
type input "130"
type input "13737.00"
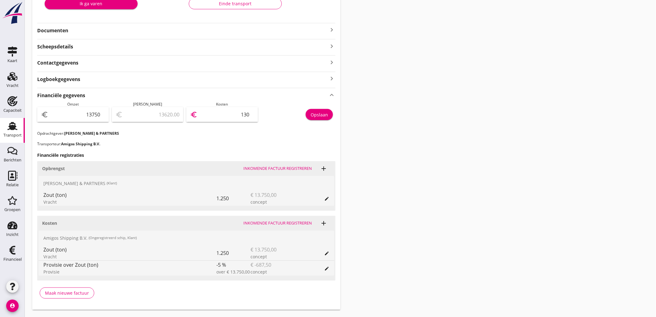
type input "13"
type input "13749.00"
type input "1"
type input "13749.00"
type input "1"
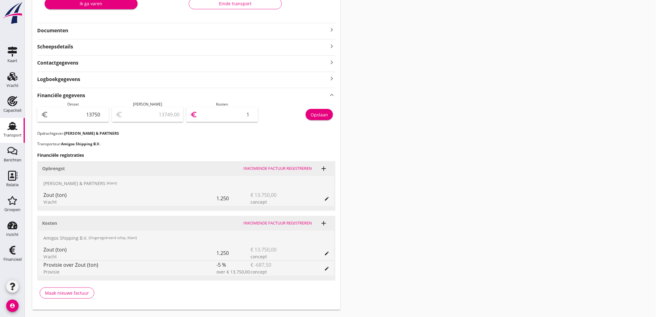
type input "13737.00"
type input "13"
type input "13620.00"
type input "130"
type input "12444.00"
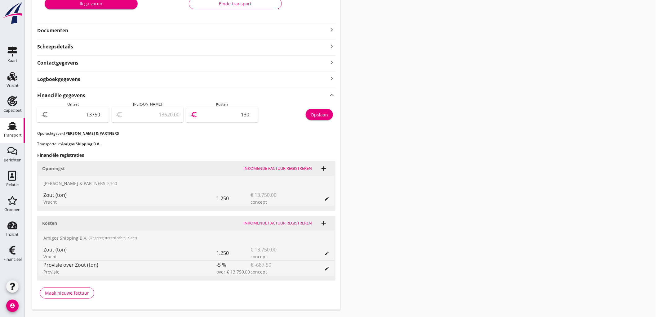
type input "1306"
type input "688.00"
type input "13062"
type input "687.50"
type input "13062.50"
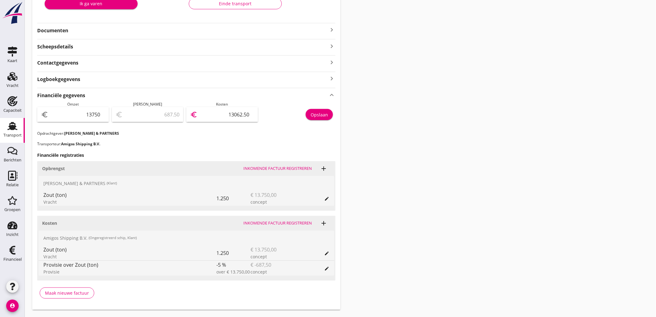
click at [325, 115] on div "Opslaan" at bounding box center [319, 114] width 17 height 7
click at [16, 129] on use at bounding box center [12, 126] width 10 height 8
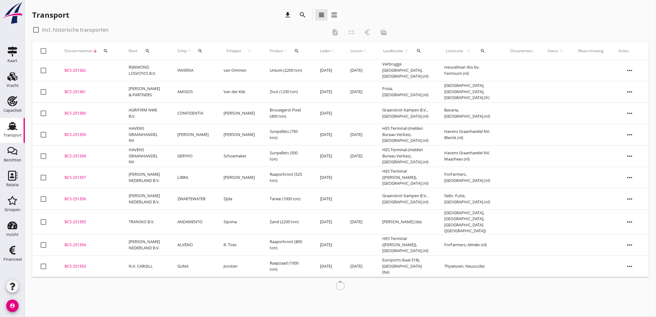
click at [172, 133] on td "[PERSON_NAME]" at bounding box center [193, 134] width 46 height 21
